Goal: Find specific page/section: Find specific page/section

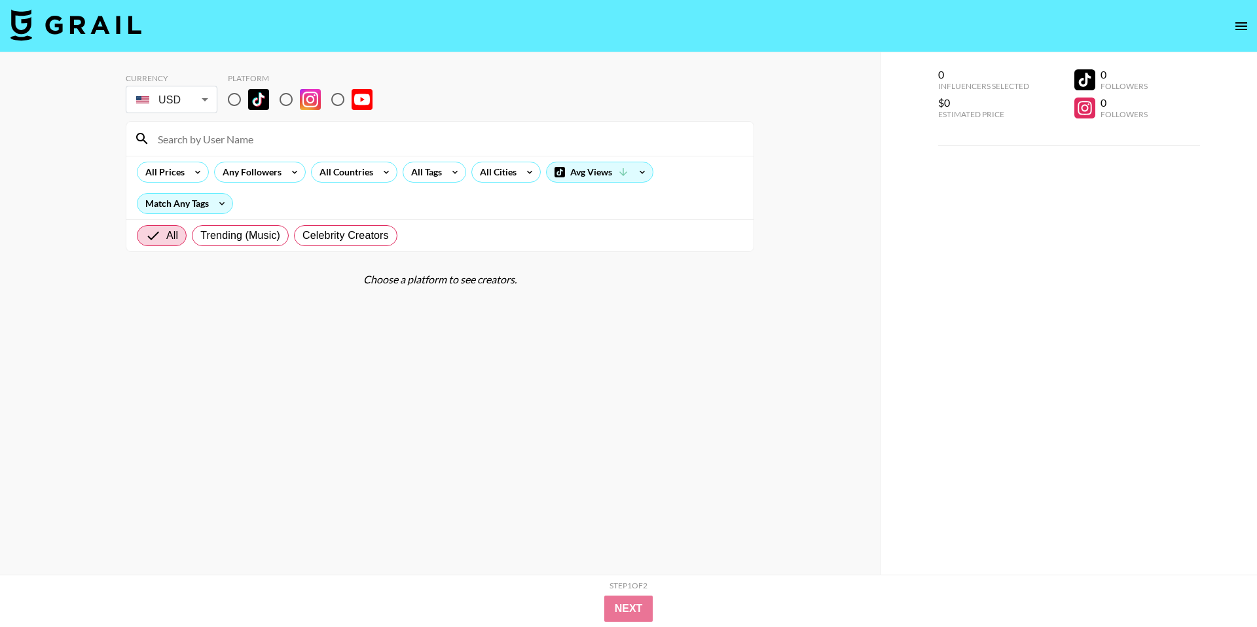
drag, startPoint x: 235, startPoint y: 99, endPoint x: 237, endPoint y: 110, distance: 11.3
click at [234, 99] on input "radio" at bounding box center [234, 99] width 27 height 27
radio input "true"
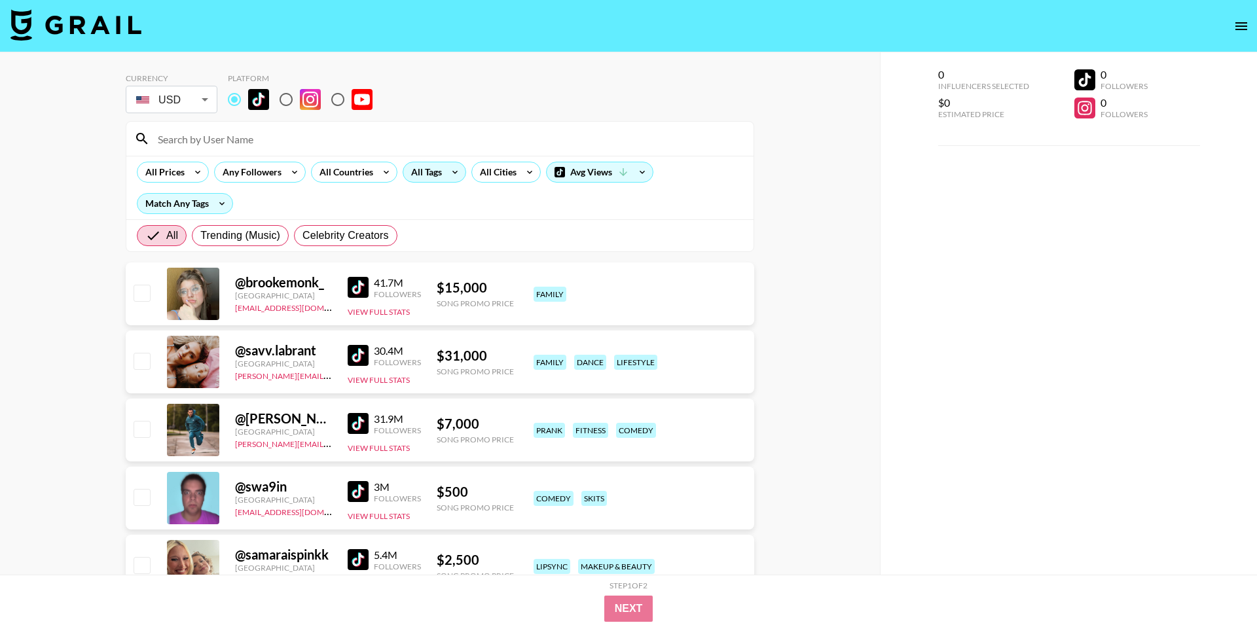
click at [449, 173] on icon at bounding box center [454, 172] width 21 height 20
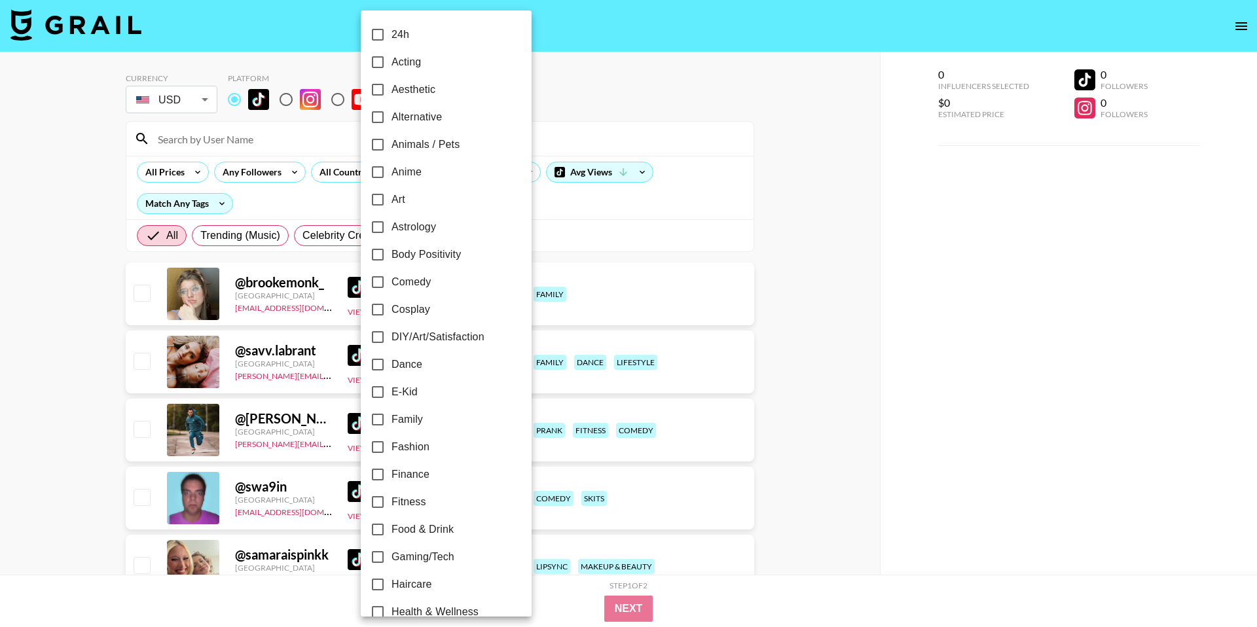
click at [554, 57] on div at bounding box center [628, 313] width 1257 height 627
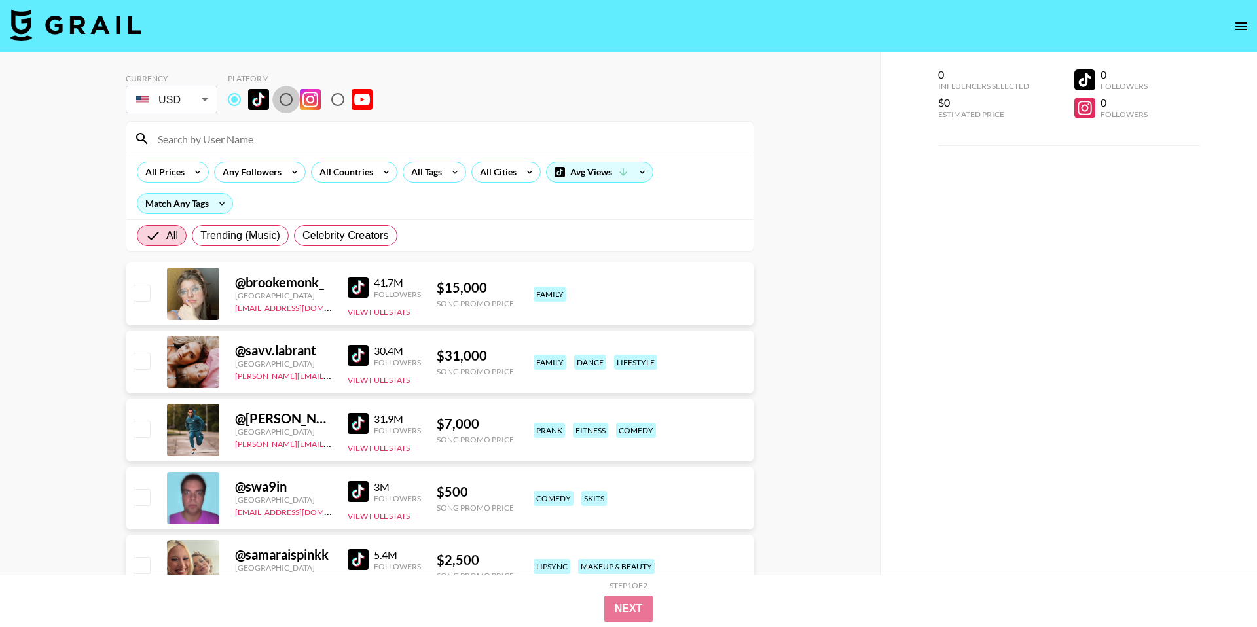
click at [281, 101] on input "radio" at bounding box center [285, 99] width 27 height 27
radio input "true"
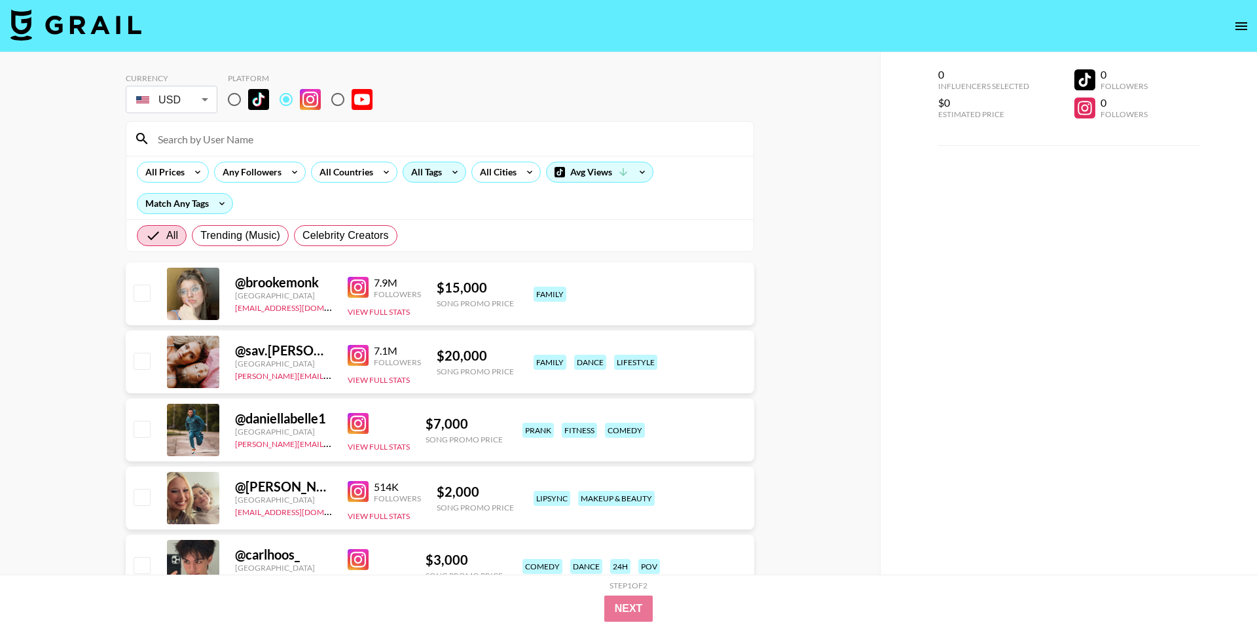
click at [442, 177] on div "All Tags" at bounding box center [434, 172] width 63 height 21
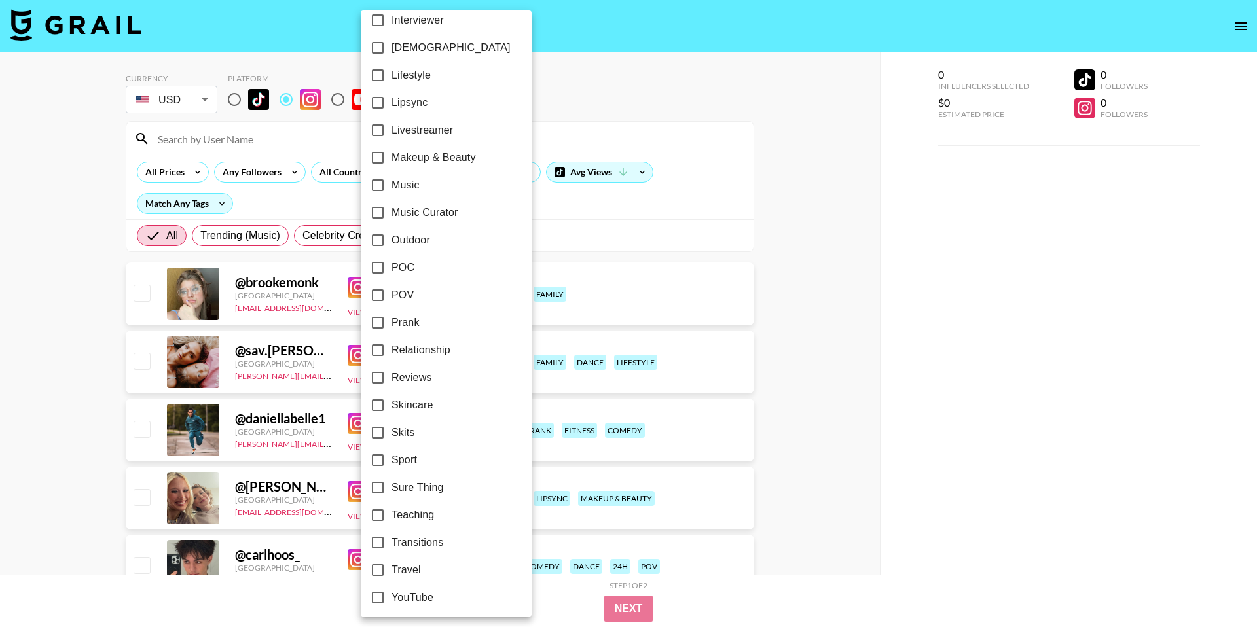
scroll to position [625, 0]
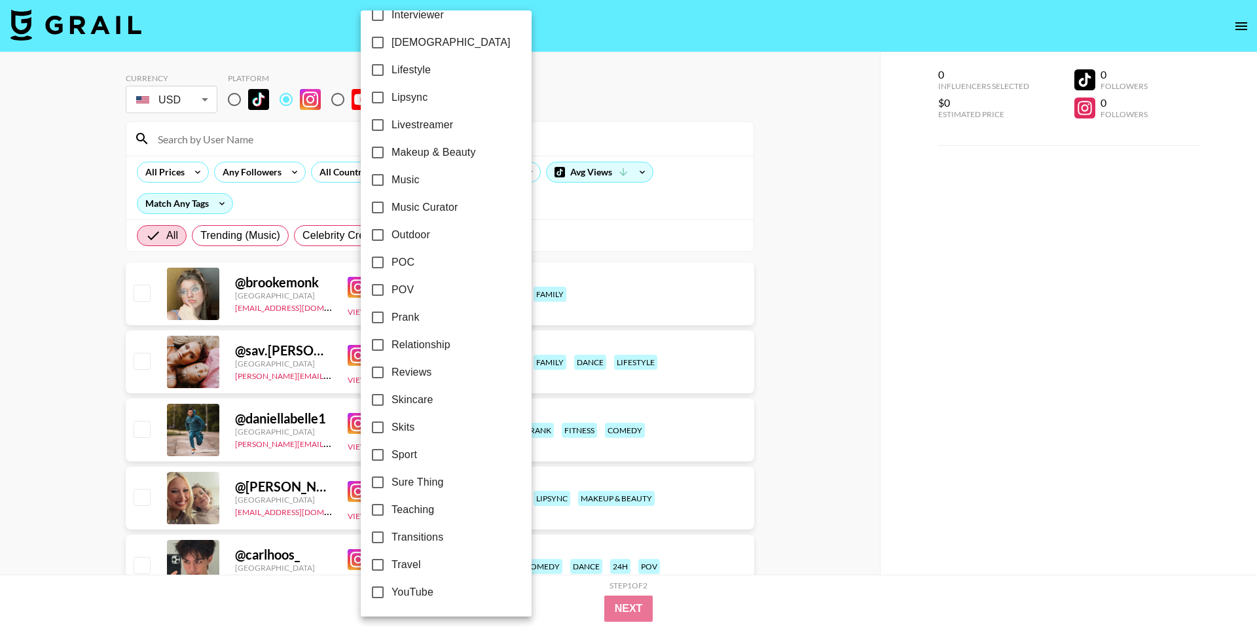
drag, startPoint x: 534, startPoint y: 43, endPoint x: 526, endPoint y: 46, distance: 9.1
click at [534, 43] on div at bounding box center [628, 313] width 1257 height 627
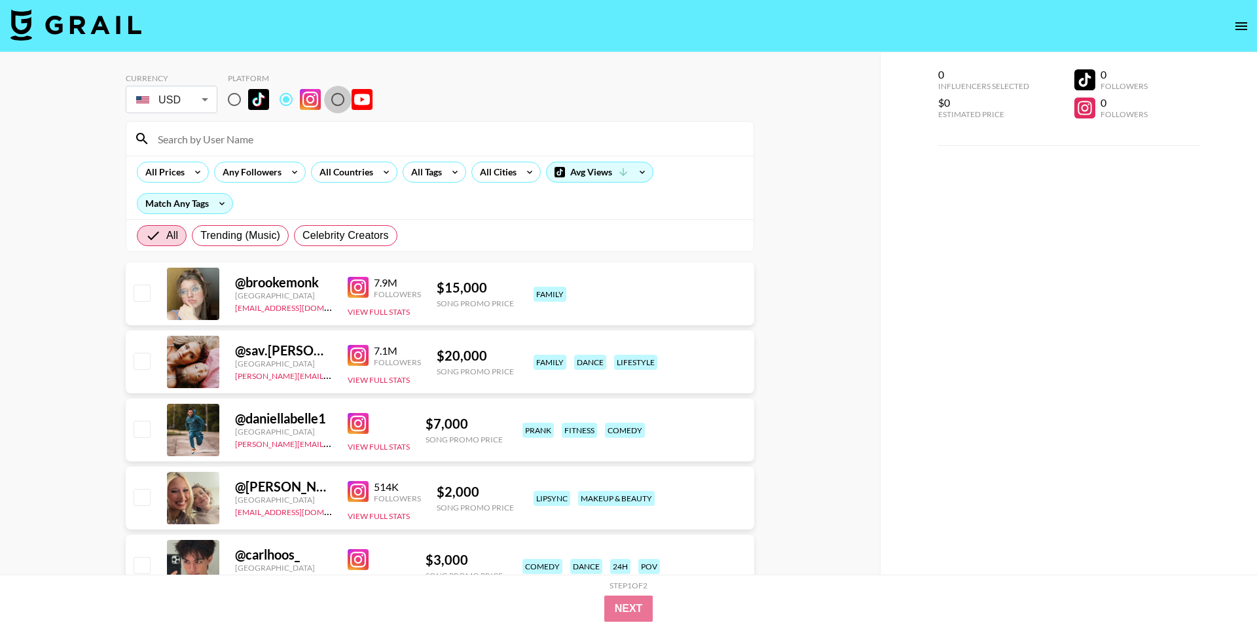
click at [331, 103] on input "radio" at bounding box center [337, 99] width 27 height 27
radio input "true"
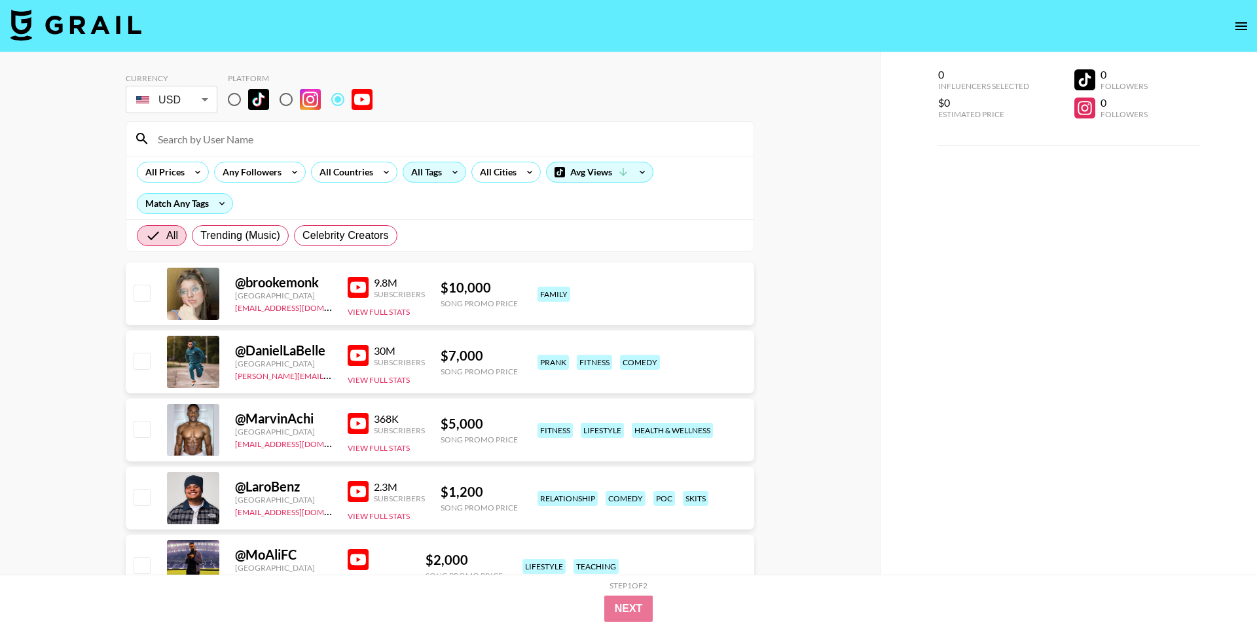
click at [440, 181] on div "All Tags" at bounding box center [434, 172] width 63 height 21
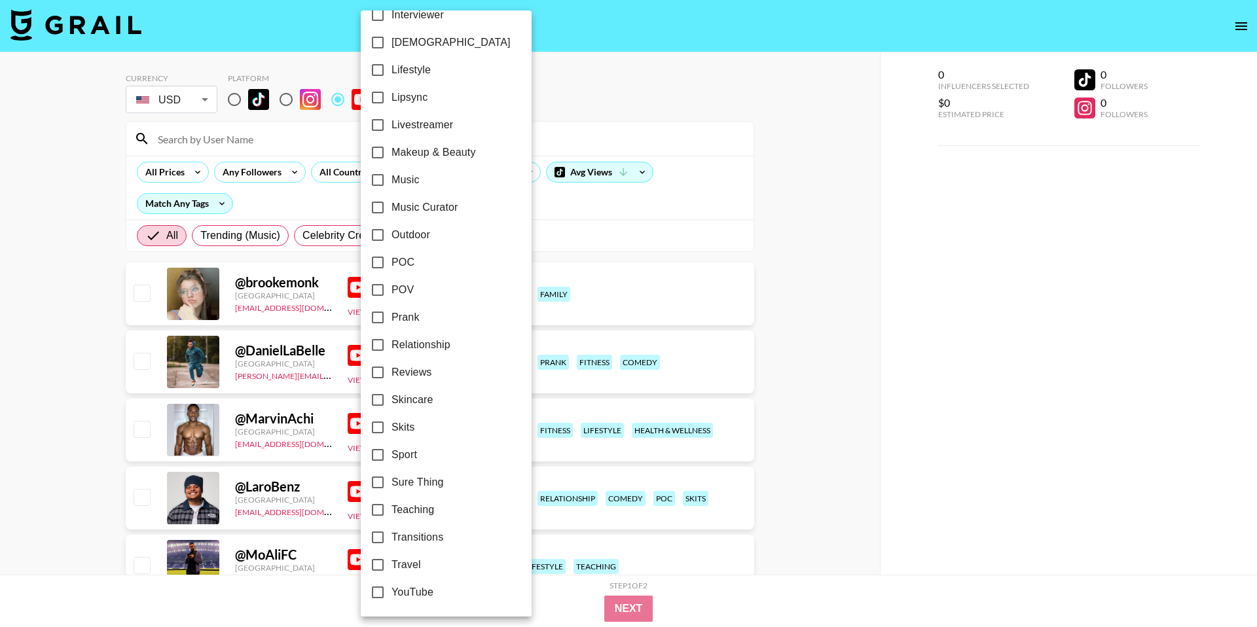
click at [844, 297] on div at bounding box center [628, 313] width 1257 height 627
